Goal: Download file/media

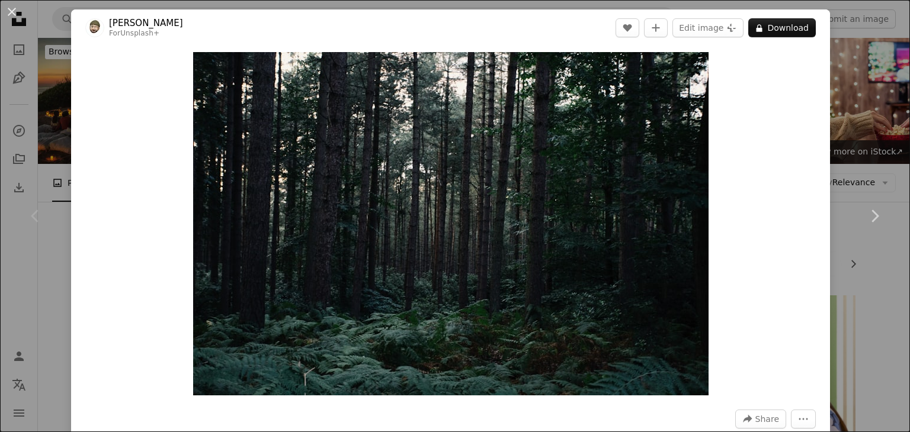
scroll to position [102, 0]
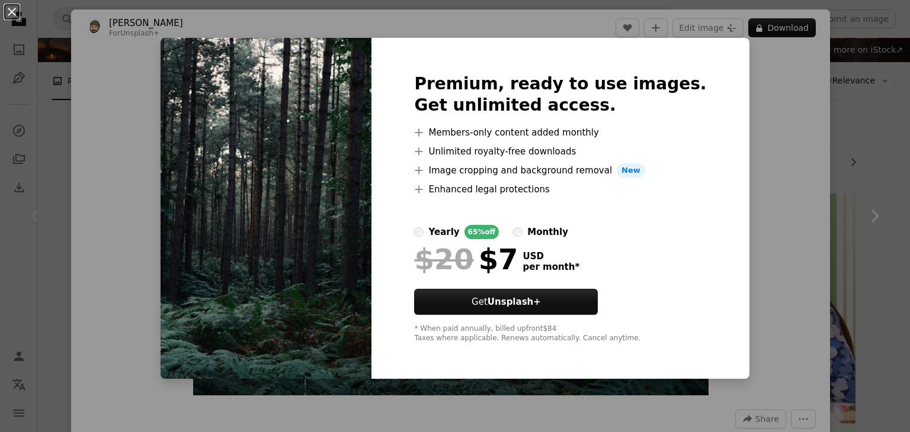
click at [753, 110] on div "An X shape Premium, ready to use images. Get unlimited access. A plus sign Memb…" at bounding box center [455, 216] width 910 height 432
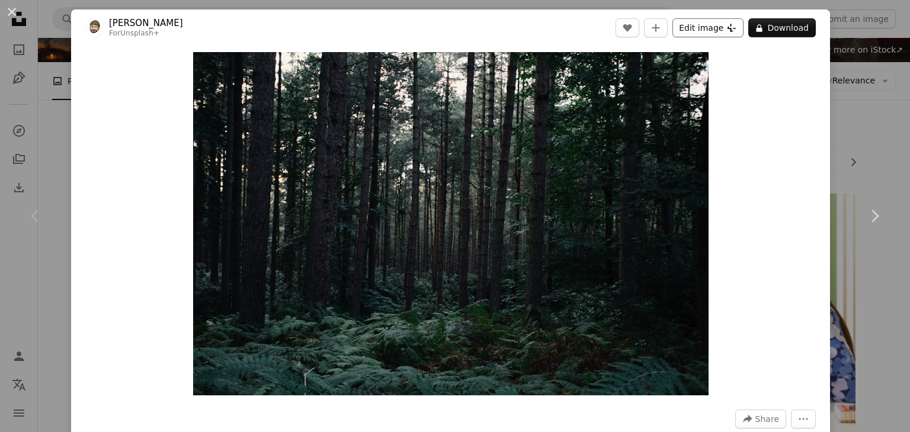
click at [720, 27] on button "Edit image Plus sign for Unsplash+" at bounding box center [707, 27] width 71 height 19
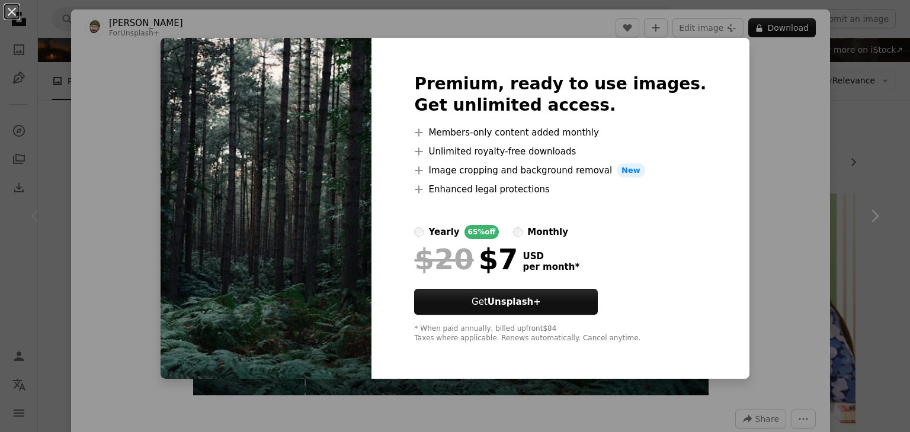
click at [763, 166] on div "An X shape Premium, ready to use images. Get unlimited access. A plus sign Memb…" at bounding box center [455, 216] width 910 height 432
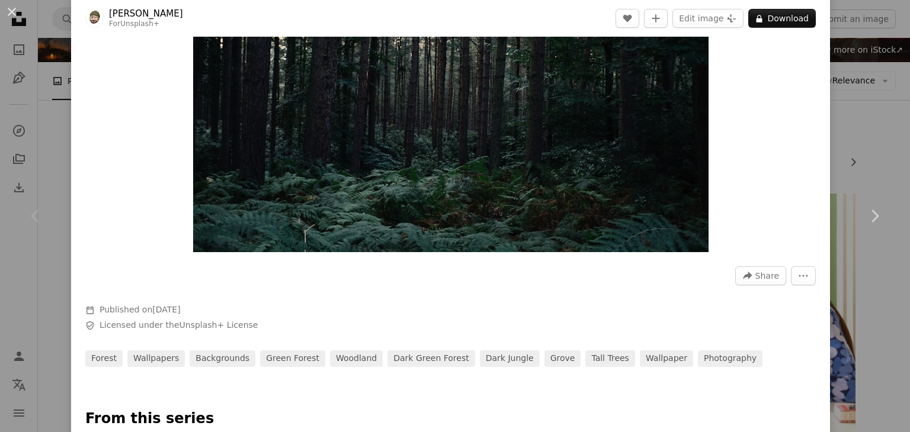
scroll to position [146, 0]
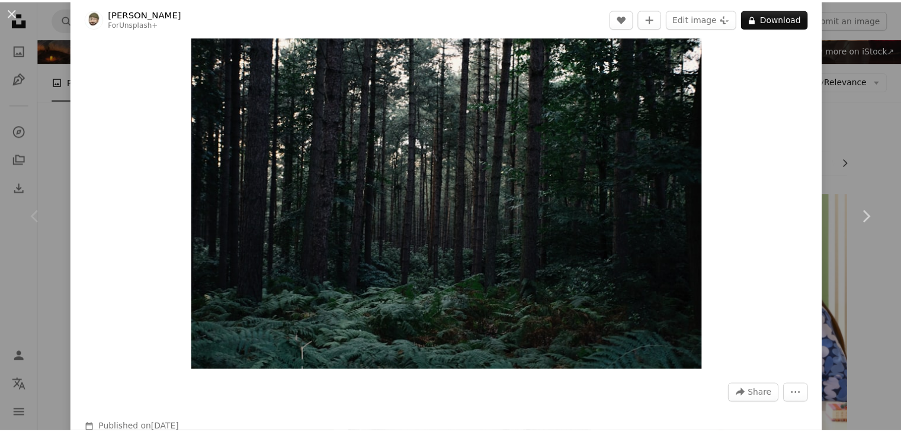
scroll to position [0, 0]
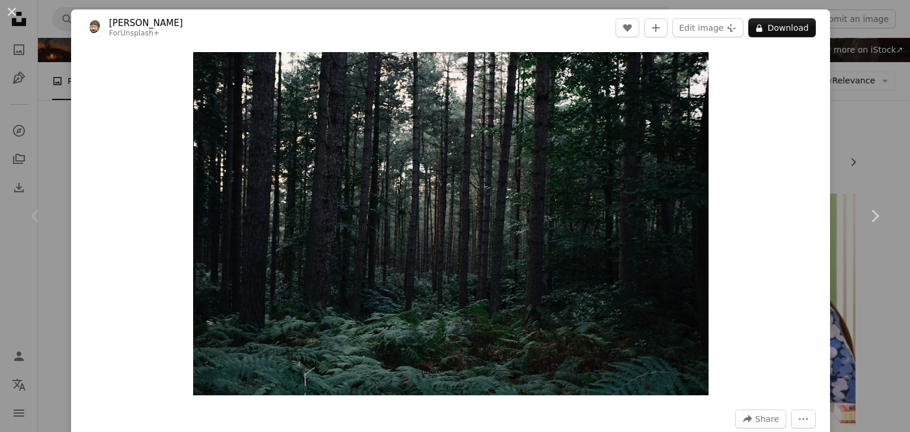
click at [855, 111] on div "An X shape Chevron left Chevron right [PERSON_NAME] C For Unsplash+ A heart A p…" at bounding box center [455, 216] width 910 height 432
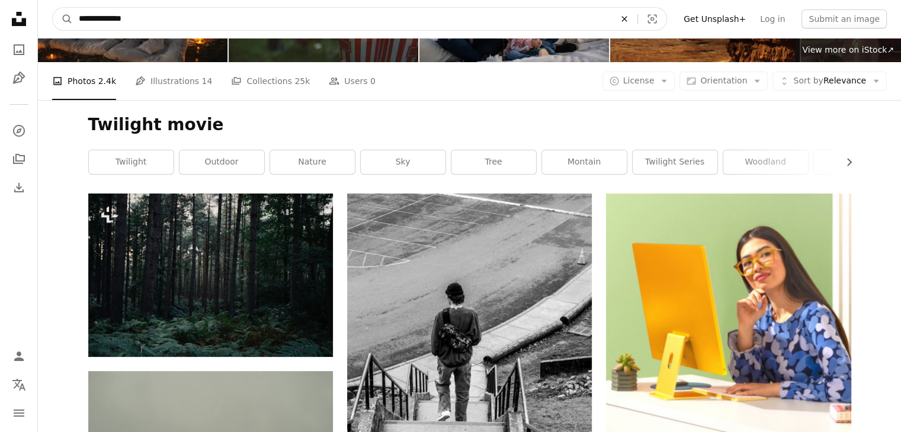
click at [637, 23] on icon "An X shape" at bounding box center [624, 18] width 26 height 9
type input "**********"
click at [53, 8] on button "A magnifying glass" at bounding box center [63, 19] width 20 height 23
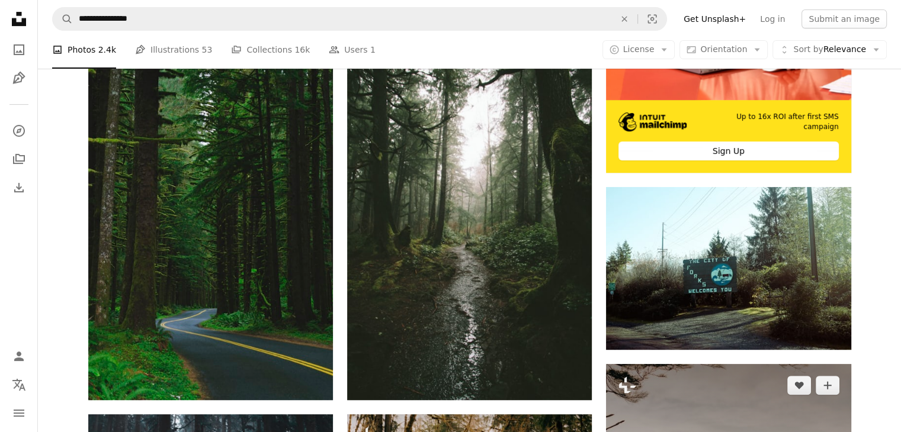
scroll to position [439, 0]
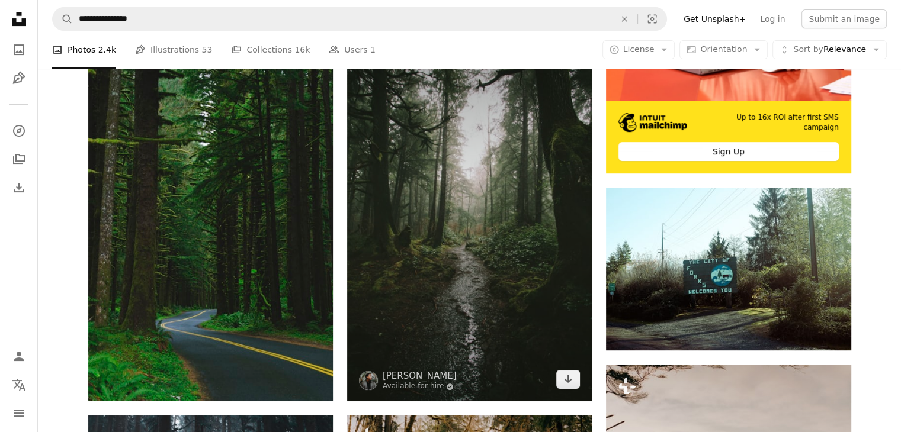
click at [533, 205] on img at bounding box center [469, 217] width 245 height 367
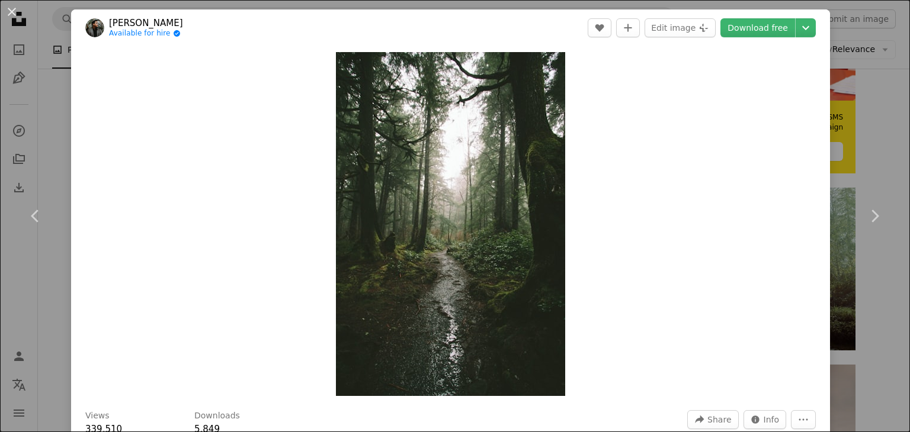
click at [868, 41] on div "An X shape Chevron left Chevron right [PERSON_NAME] Available for hire A checkm…" at bounding box center [455, 216] width 910 height 432
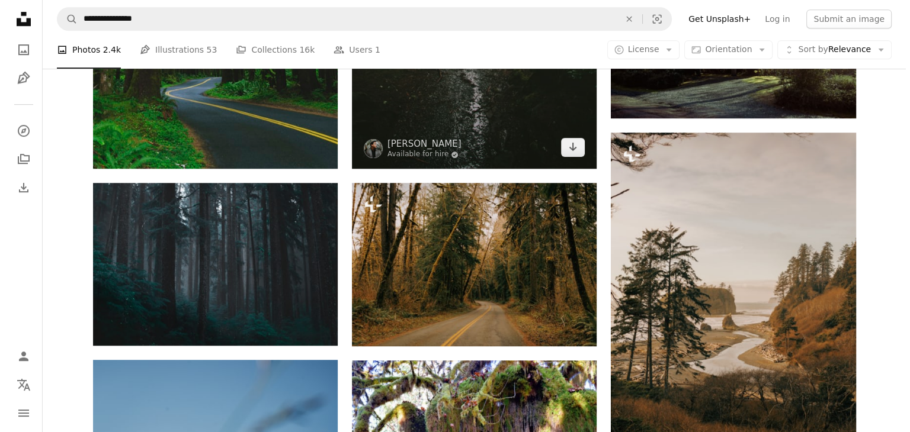
scroll to position [685, 0]
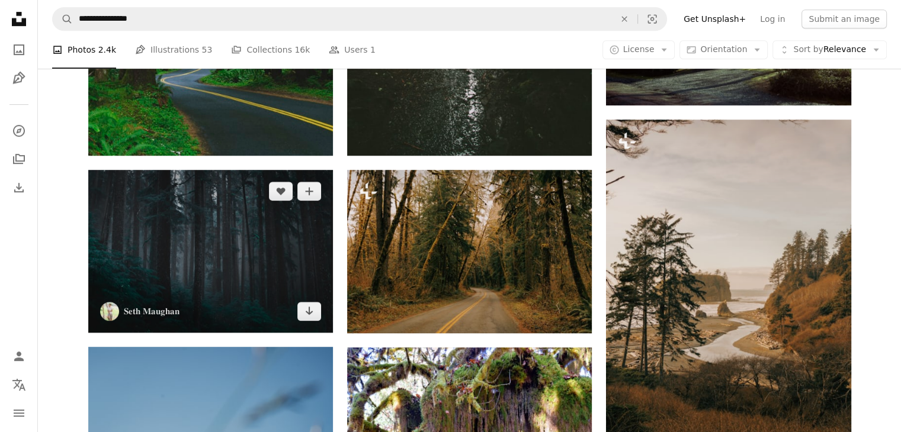
click at [320, 230] on img at bounding box center [210, 251] width 245 height 163
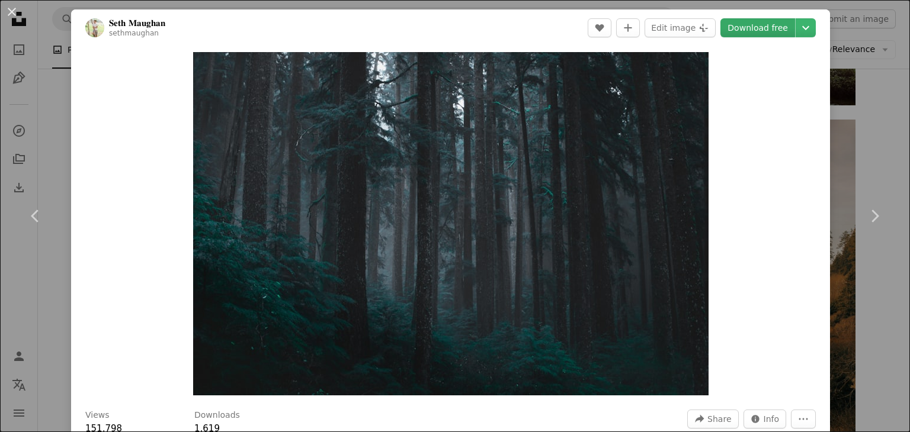
click at [785, 29] on link "Download free" at bounding box center [757, 27] width 75 height 19
